Goal: Navigation & Orientation: Find specific page/section

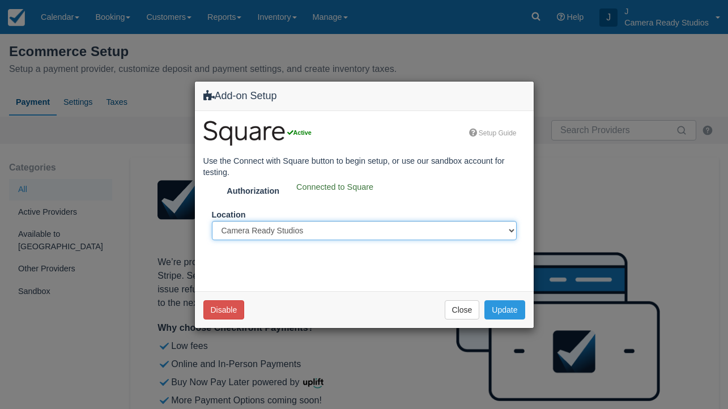
click at [343, 231] on select "Camera Ready Studios" at bounding box center [364, 230] width 305 height 19
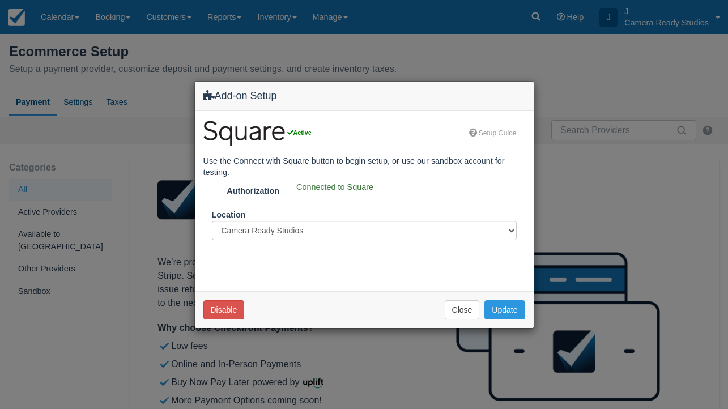
click at [478, 320] on div "Disable Close Update" at bounding box center [364, 309] width 339 height 37
click at [464, 309] on button "Close" at bounding box center [462, 309] width 35 height 19
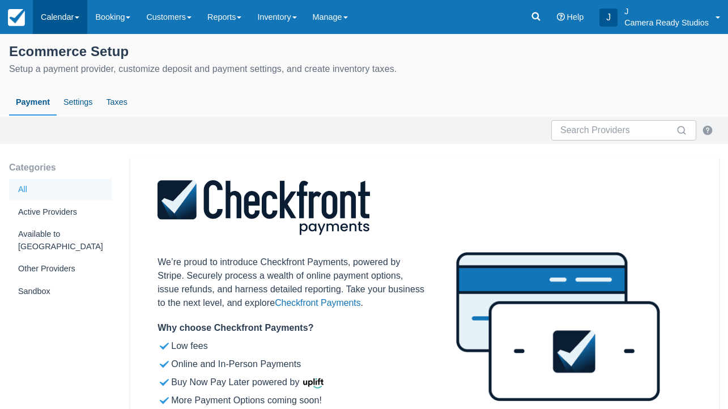
click at [54, 16] on link "Calendar" at bounding box center [60, 17] width 54 height 34
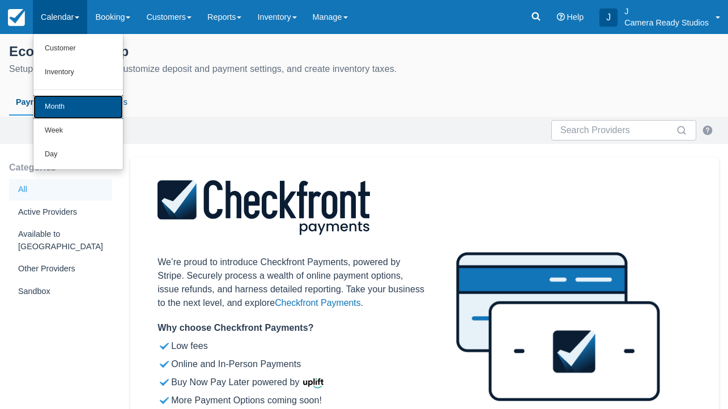
click at [67, 104] on link "Month" at bounding box center [78, 107] width 90 height 24
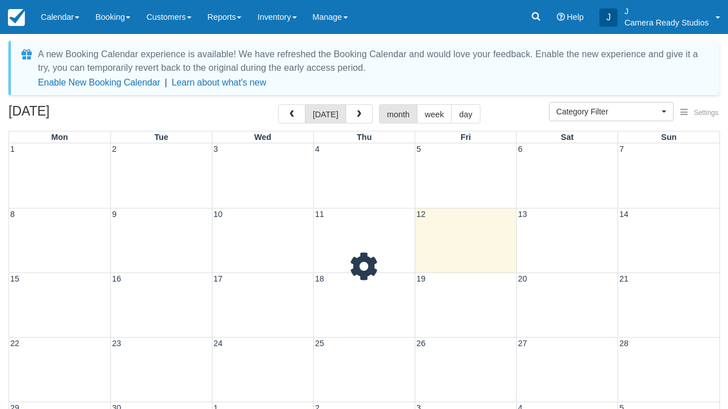
select select
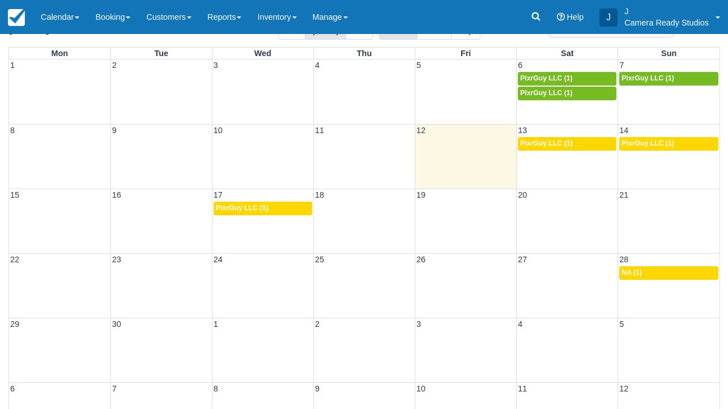
scroll to position [86, 0]
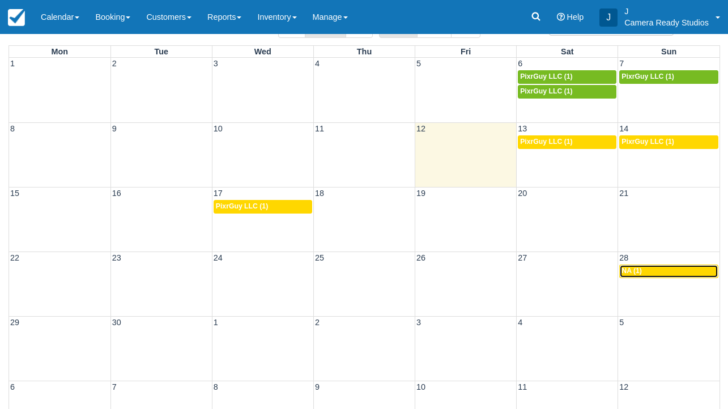
click at [644, 267] on div "2p NA (1)" at bounding box center [669, 271] width 95 height 9
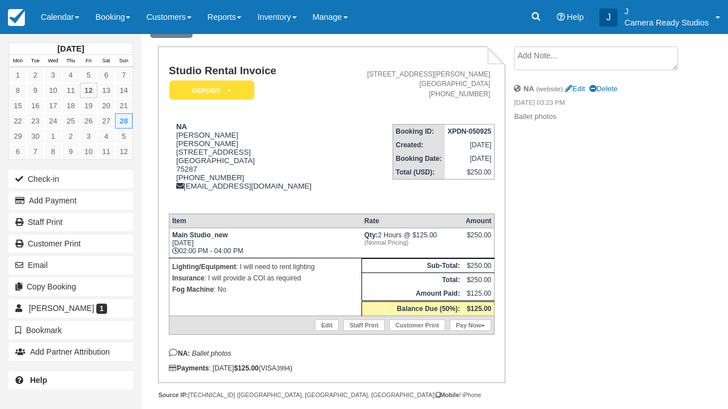
scroll to position [83, 0]
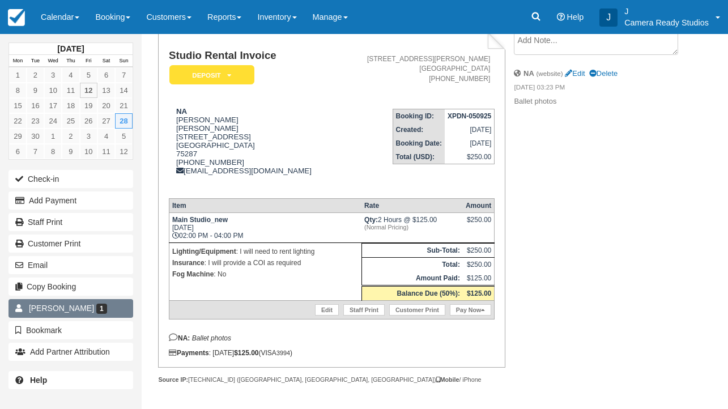
click at [99, 311] on link "Ashlee Ericksen 1" at bounding box center [71, 308] width 125 height 18
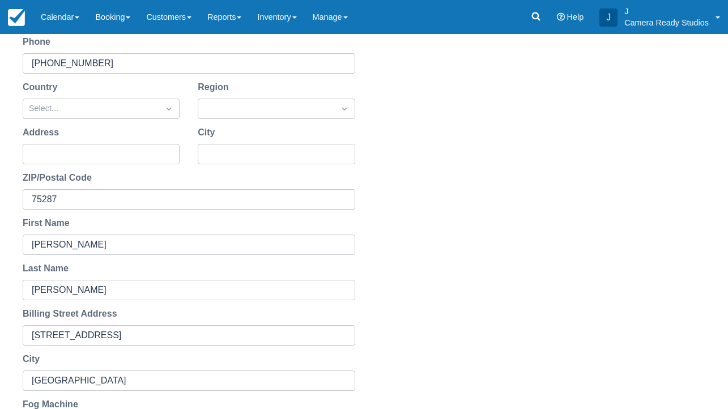
scroll to position [20, 0]
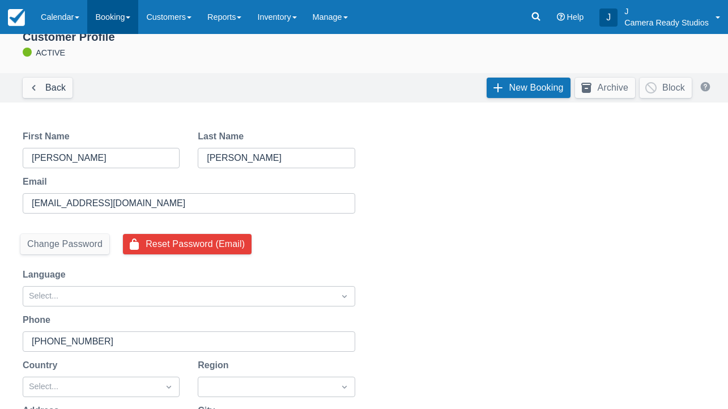
click at [115, 15] on link "Booking" at bounding box center [112, 17] width 51 height 34
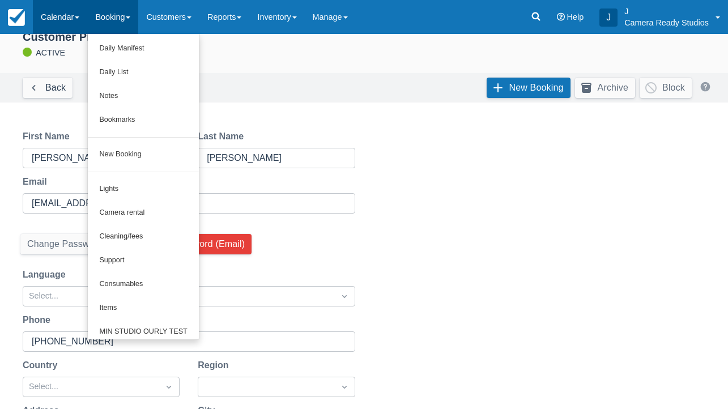
click at [67, 19] on link "Calendar" at bounding box center [60, 17] width 54 height 34
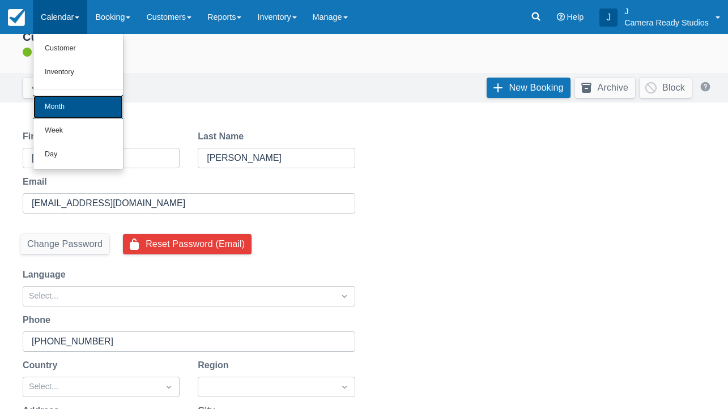
click at [58, 108] on link "Month" at bounding box center [78, 107] width 90 height 24
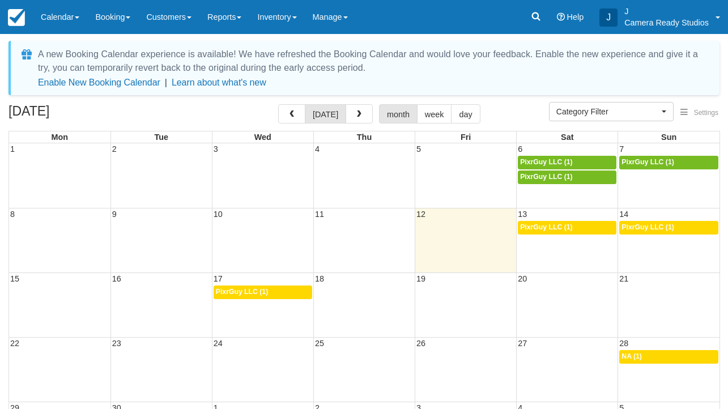
select select
click at [356, 116] on span "button" at bounding box center [359, 115] width 8 height 8
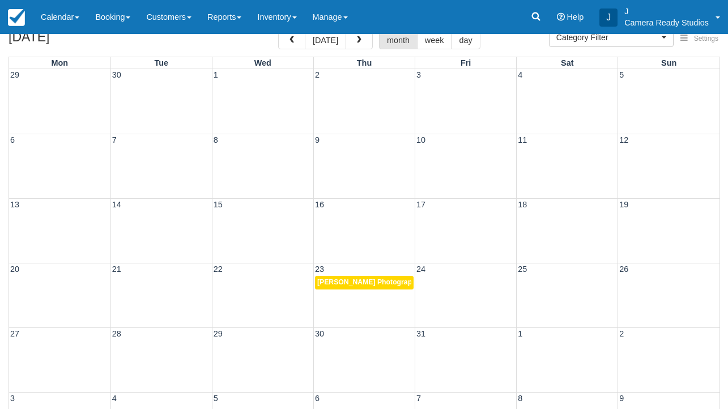
scroll to position [82, 0]
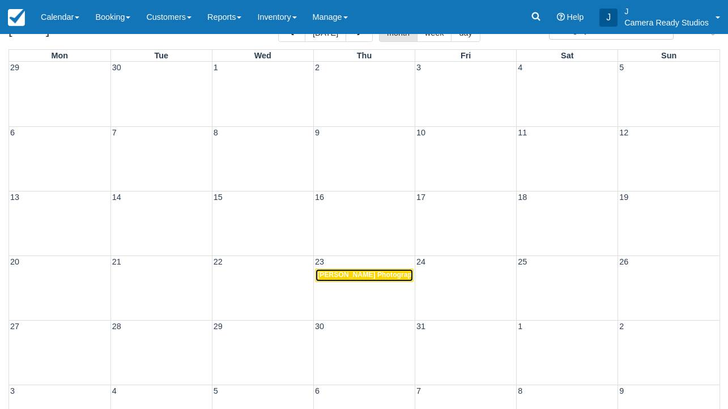
click at [375, 274] on span "Justin Kaplan Photography (1)" at bounding box center [373, 275] width 113 height 8
